Goal: Task Accomplishment & Management: Use online tool/utility

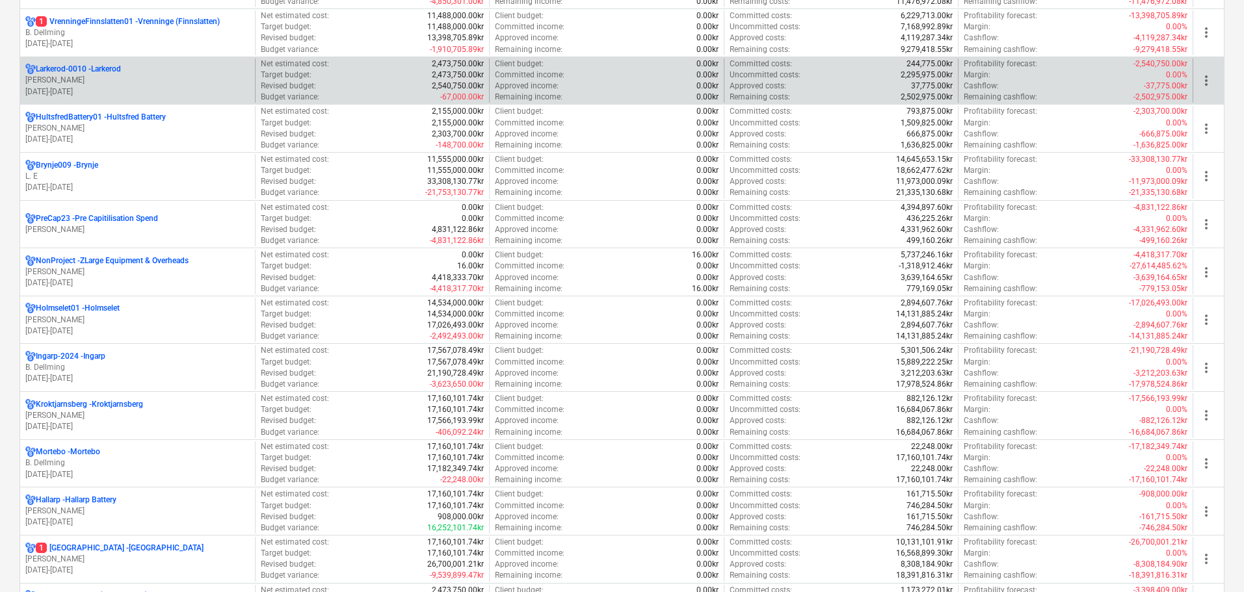
scroll to position [910, 0]
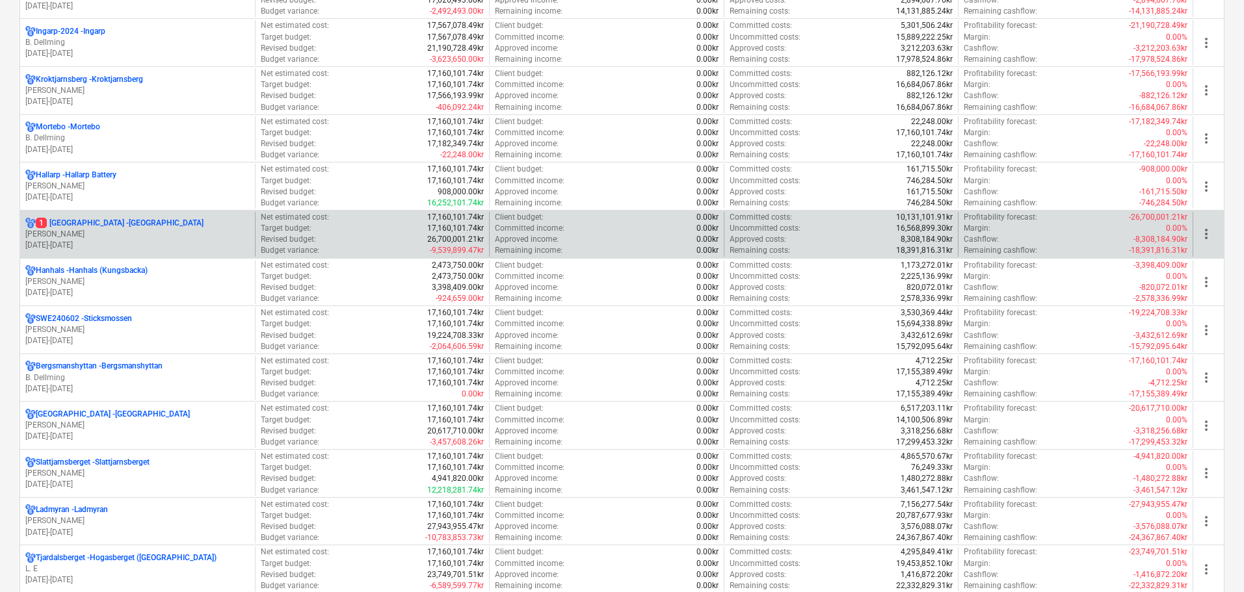
click at [86, 229] on p "[PERSON_NAME]" at bounding box center [137, 234] width 224 height 11
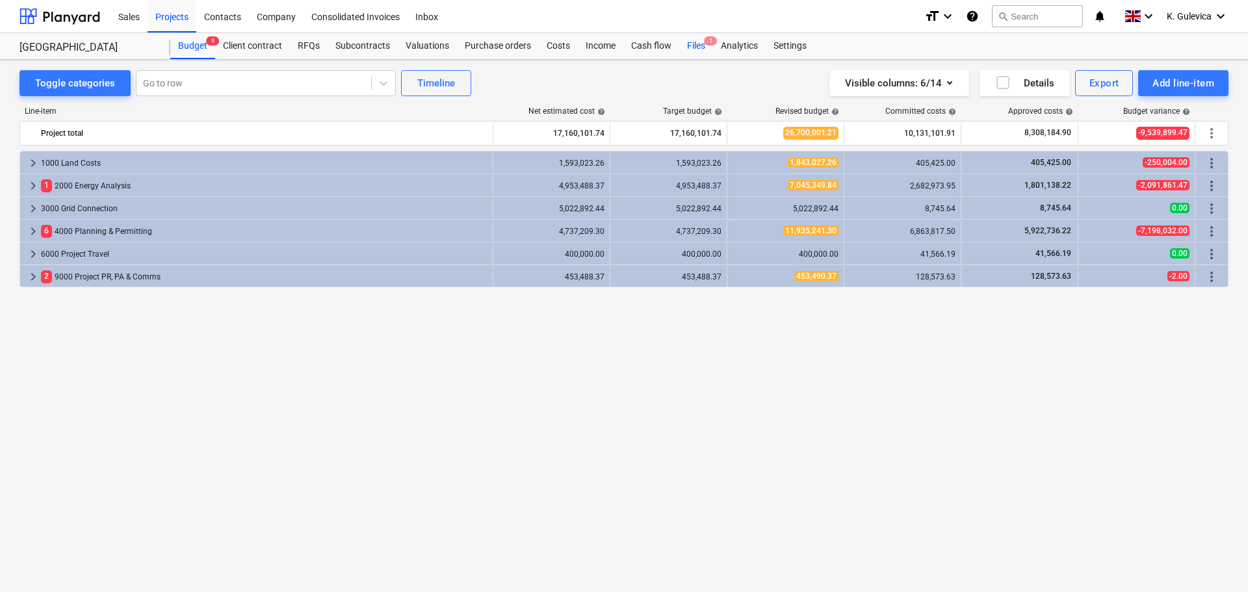
click at [692, 44] on div "Files 1" at bounding box center [696, 46] width 34 height 26
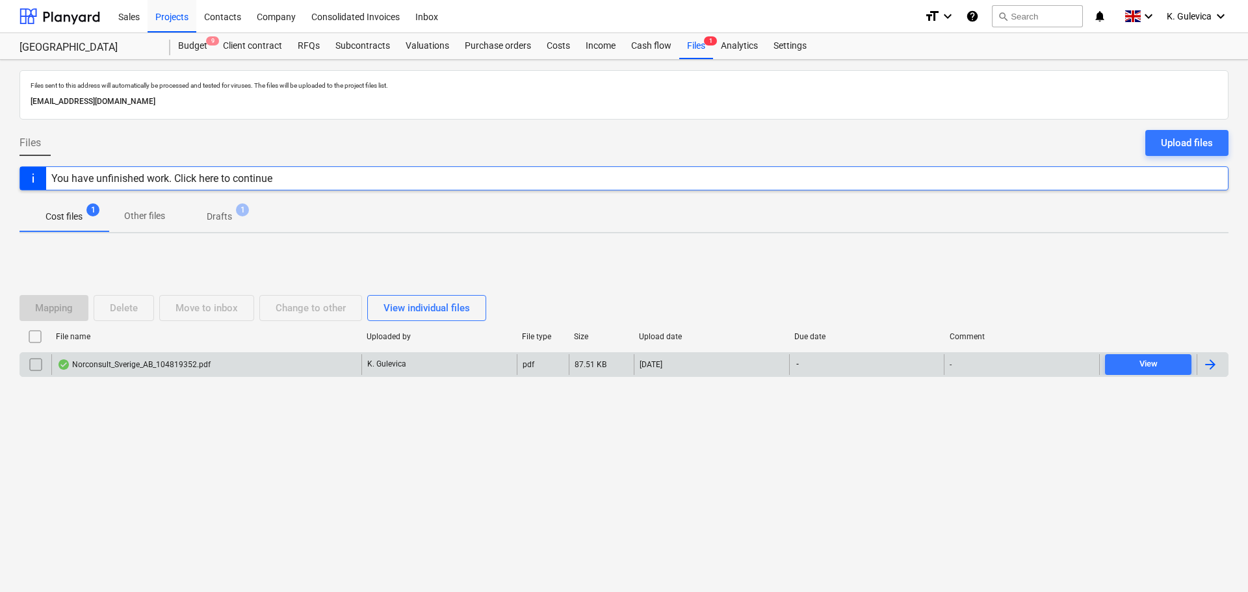
click at [187, 357] on div "Norconsult_Sverige_AB_104819352.pdf" at bounding box center [206, 364] width 310 height 21
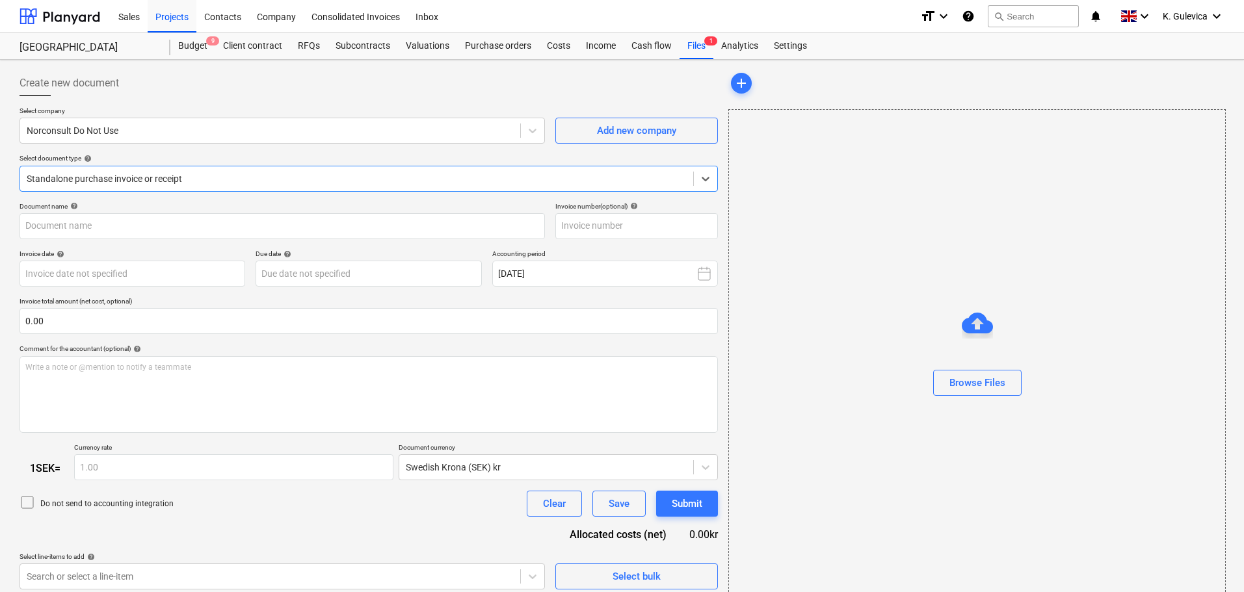
type input "104819352"
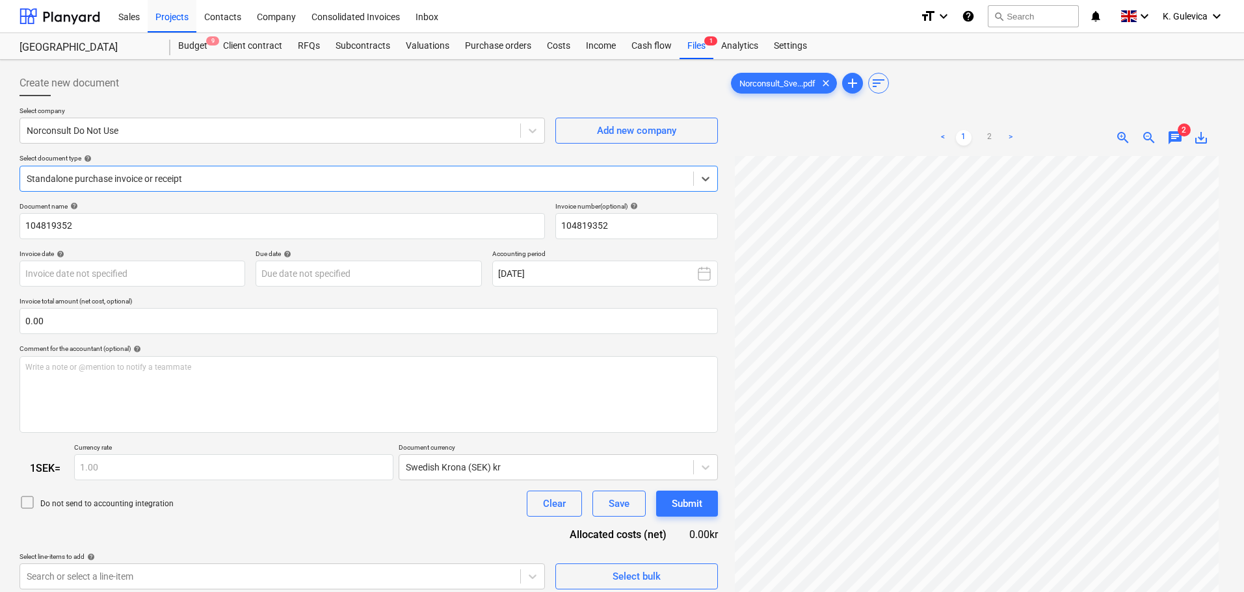
scroll to position [131, 0]
